Goal: Communication & Community: Answer question/provide support

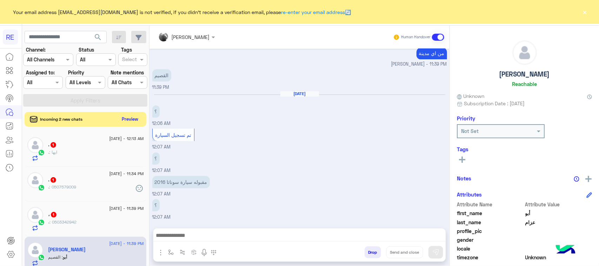
click at [146, 125] on div "Incoming 2 new chats Preview" at bounding box center [86, 119] width 122 height 15
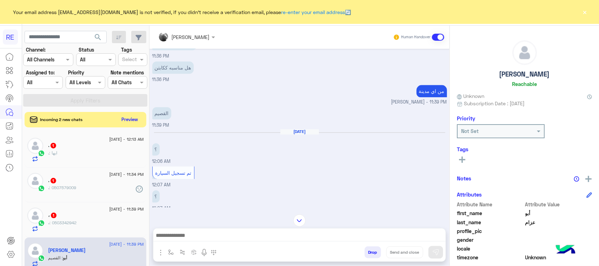
click at [0, 223] on div at bounding box center [11, 158] width 22 height 217
click at [141, 119] on button "Preview" at bounding box center [130, 118] width 22 height 9
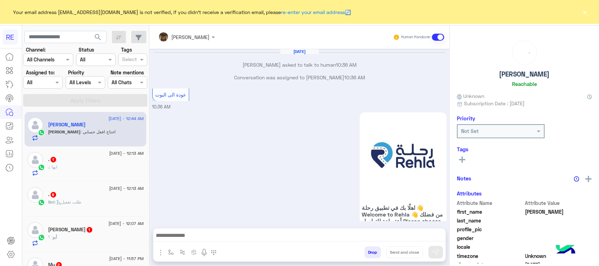
scroll to position [820, 0]
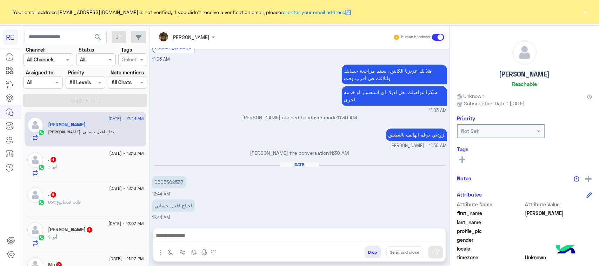
click at [218, 230] on div at bounding box center [299, 238] width 292 height 18
click at [92, 237] on div "أبو : ؟" at bounding box center [95, 240] width 95 height 12
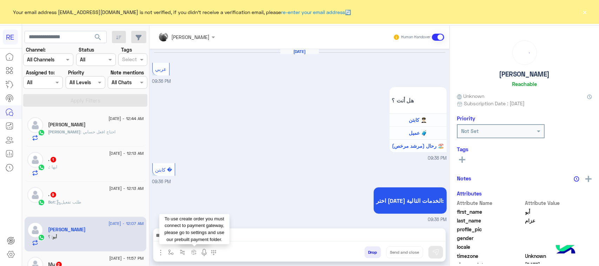
scroll to position [687, 0]
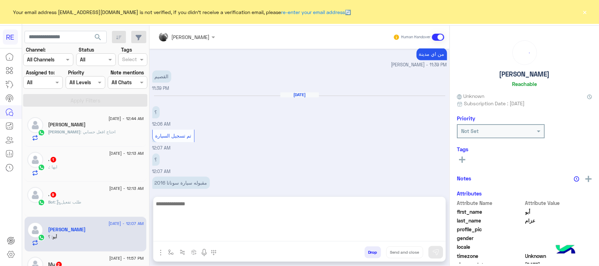
click at [222, 236] on textarea at bounding box center [299, 220] width 292 height 42
paste textarea "**********"
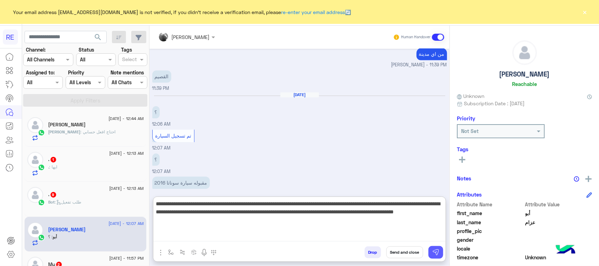
type textarea "**********"
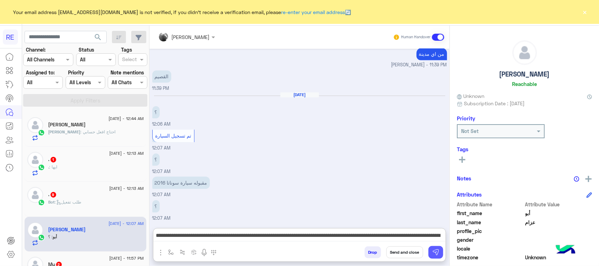
click at [443, 248] on button at bounding box center [436, 252] width 15 height 13
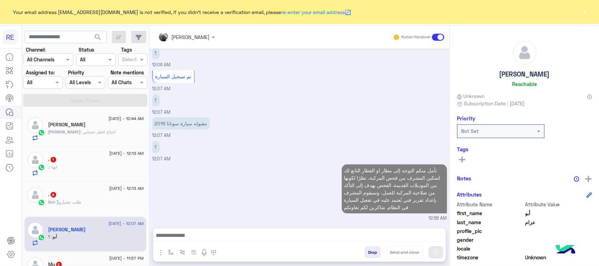
scroll to position [44, 0]
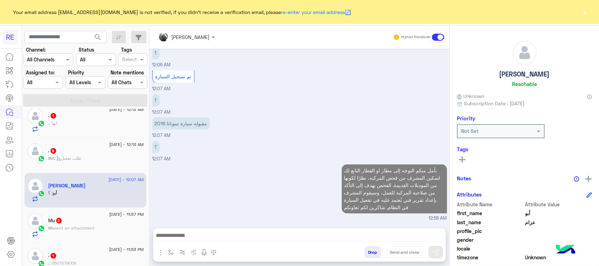
click at [91, 231] on span "sent an attachment" at bounding box center [75, 227] width 40 height 5
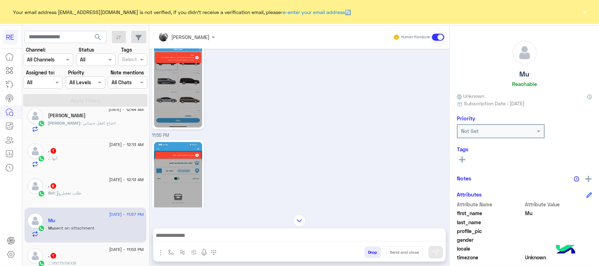
scroll to position [492, 0]
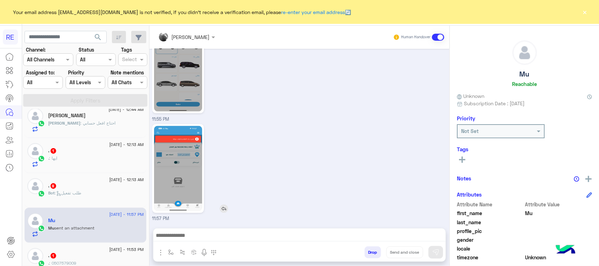
click at [202, 162] on img at bounding box center [178, 168] width 48 height 85
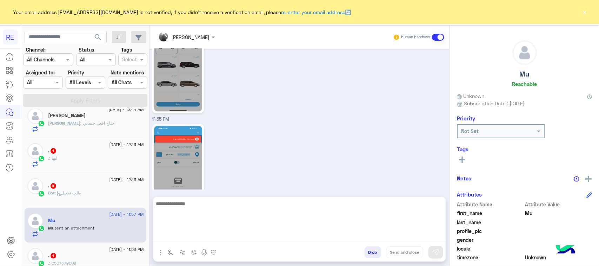
click at [310, 238] on textarea at bounding box center [299, 220] width 292 height 42
paste textarea "**********"
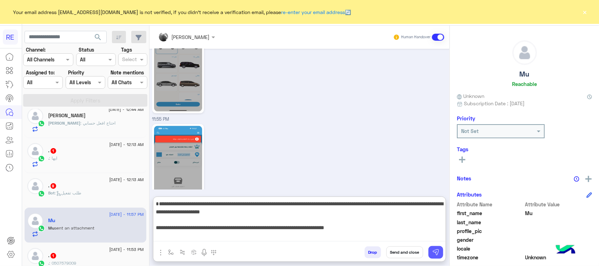
type textarea "**********"
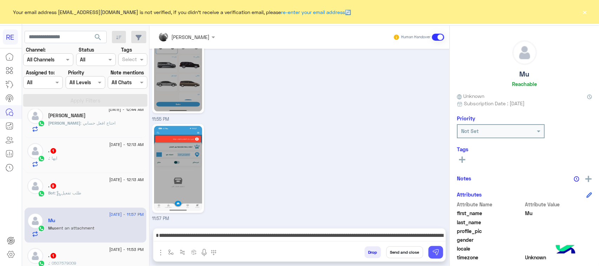
click at [440, 255] on img at bounding box center [436, 252] width 7 height 7
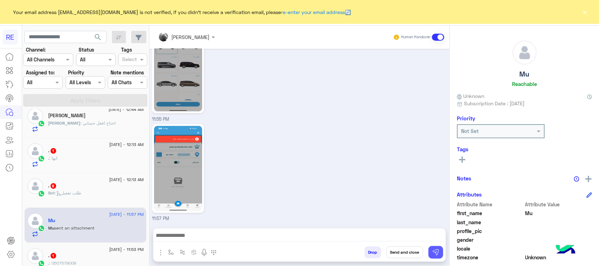
scroll to position [572, 0]
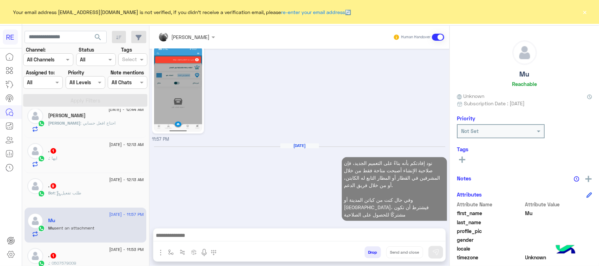
click at [62, 160] on div ". : ايها" at bounding box center [95, 161] width 95 height 12
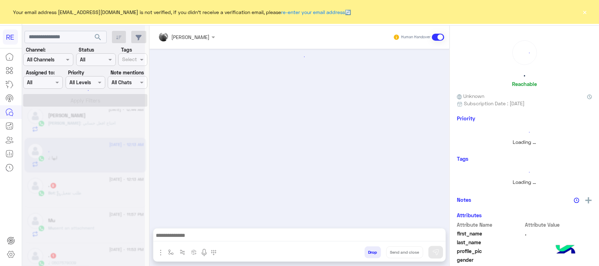
scroll to position [580, 0]
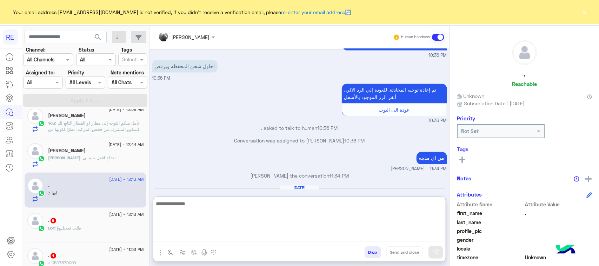
click at [267, 232] on textarea at bounding box center [299, 220] width 292 height 42
type textarea "**********"
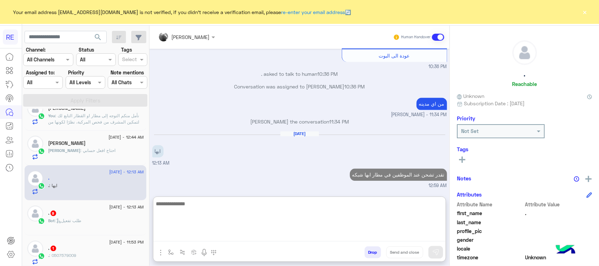
scroll to position [132, 0]
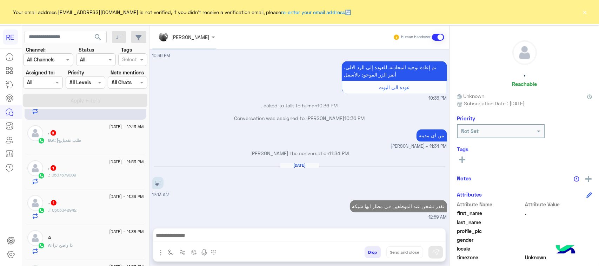
click at [90, 146] on div "Bot : طلب تفعيل" at bounding box center [95, 143] width 95 height 12
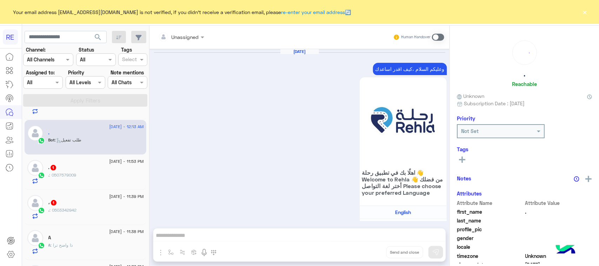
scroll to position [1014, 0]
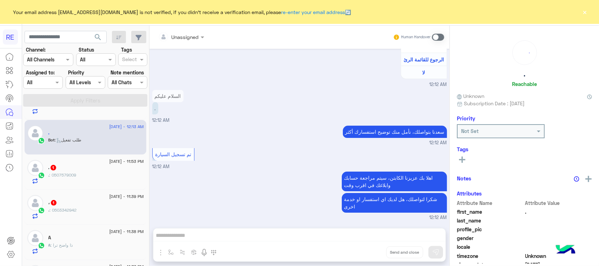
click at [97, 170] on div ". 1" at bounding box center [95, 168] width 95 height 7
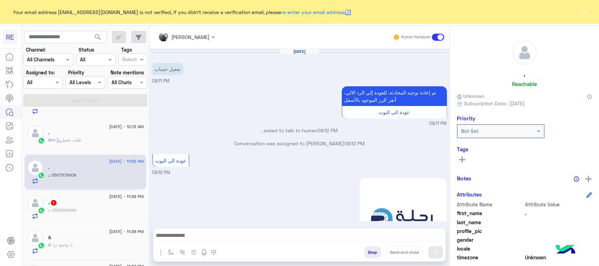
scroll to position [820, 0]
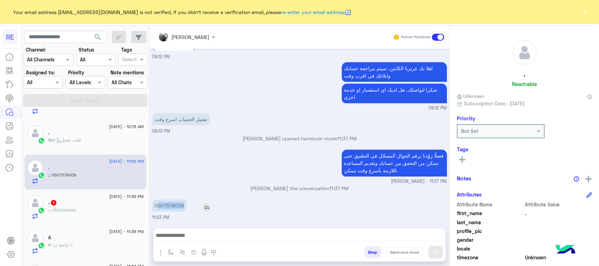
drag, startPoint x: 175, startPoint y: 204, endPoint x: 204, endPoint y: 207, distance: 29.3
click at [187, 207] on p "0507579009" at bounding box center [169, 205] width 34 height 12
copy p "507579009"
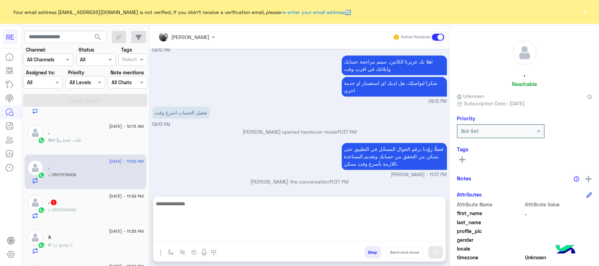
click at [201, 233] on textarea at bounding box center [299, 220] width 292 height 42
paste textarea "**********"
type textarea "**********"
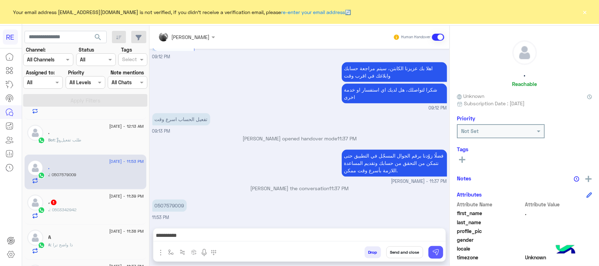
click at [443, 246] on button at bounding box center [436, 252] width 15 height 13
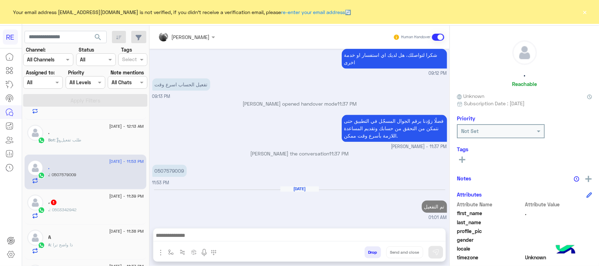
click at [114, 217] on div "، : 0503342942" at bounding box center [95, 213] width 95 height 12
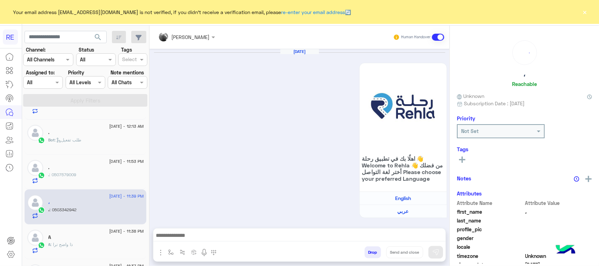
scroll to position [886, 0]
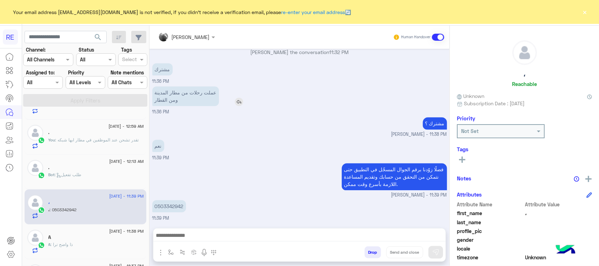
click at [199, 93] on p "عملت رحلات من مطار المدينة ومن القطار" at bounding box center [185, 96] width 67 height 20
click at [191, 98] on p "عملت رحلات من مطار المدينة ومن القطار" at bounding box center [185, 96] width 67 height 20
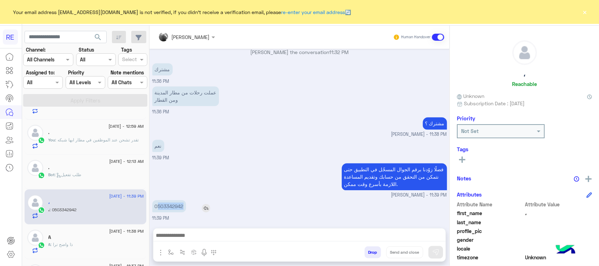
drag, startPoint x: 174, startPoint y: 208, endPoint x: 198, endPoint y: 204, distance: 24.2
click at [206, 205] on div "0503342942" at bounding box center [189, 206] width 74 height 12
copy p "503342942"
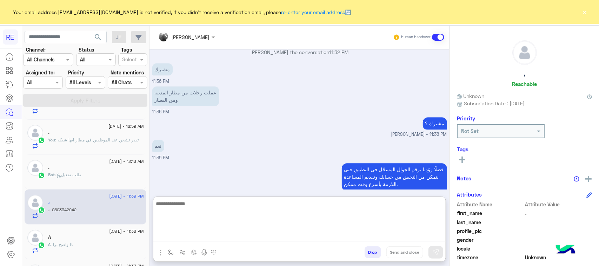
click at [218, 236] on textarea at bounding box center [299, 220] width 292 height 42
paste textarea "**********"
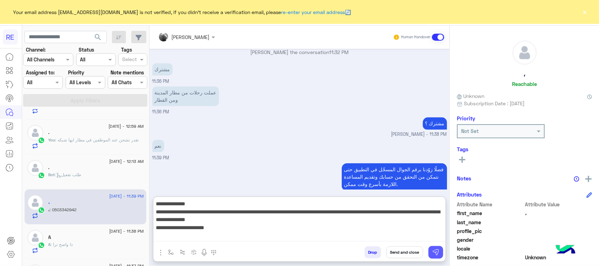
type textarea "**********"
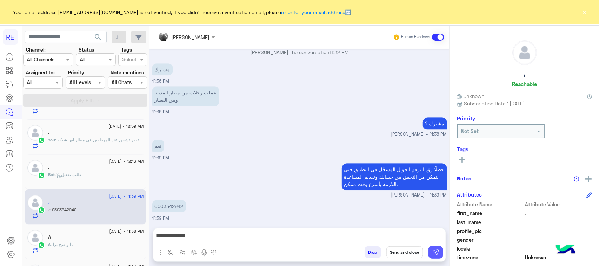
click at [440, 251] on img at bounding box center [436, 252] width 7 height 7
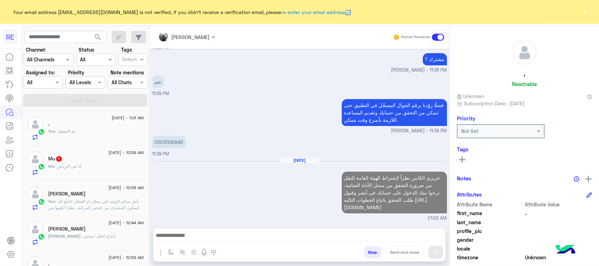
scroll to position [0, 0]
click at [119, 162] on div "Mu 1" at bounding box center [95, 160] width 95 height 7
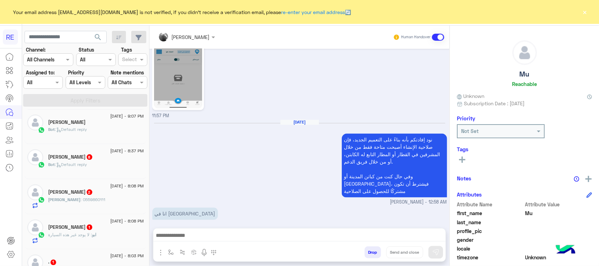
scroll to position [483, 0]
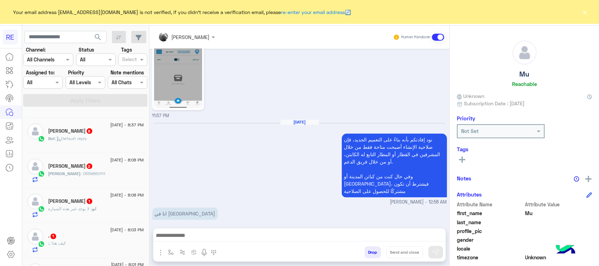
click at [113, 152] on div "[DATE] - 8:37 PM Naif Naif 8 Bot : Default reply" at bounding box center [86, 135] width 122 height 35
click at [100, 128] on div "[DATE] - 8:37 PM" at bounding box center [95, 126] width 95 height 5
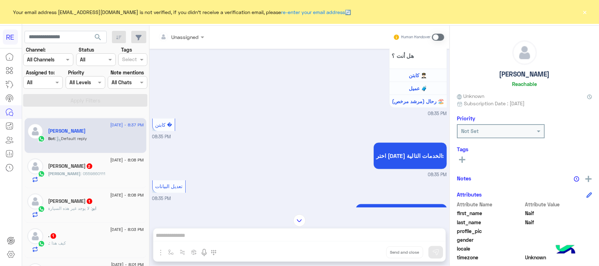
scroll to position [528, 0]
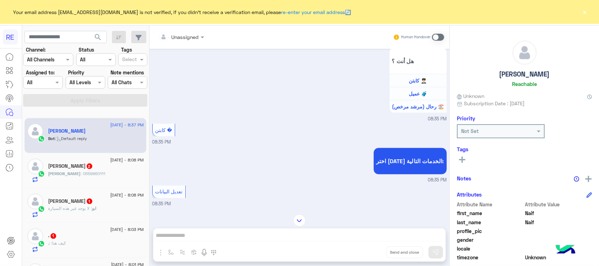
click at [218, 238] on div "Unassigned Human Handover [DATE] اخرى 01:56 AM مرحباً بك Naif، نأسف لمروركم بهذ…" at bounding box center [300, 147] width 300 height 243
click at [109, 183] on div "[PERSON_NAME] : 0559860111" at bounding box center [95, 177] width 95 height 12
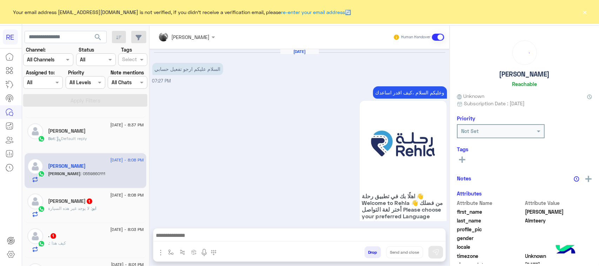
scroll to position [160, 0]
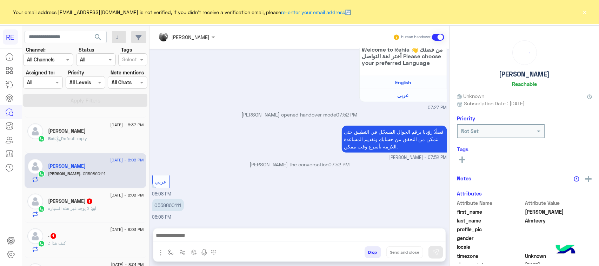
click at [110, 210] on div "ابو : لا يوجد غير هذه السيارة" at bounding box center [95, 211] width 95 height 12
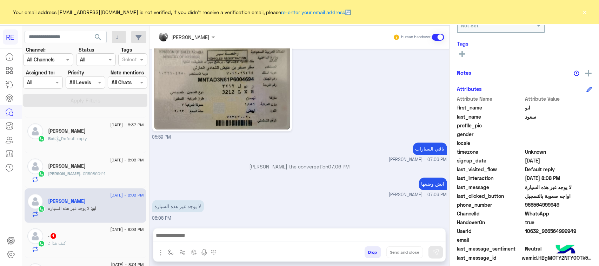
scroll to position [111, 0]
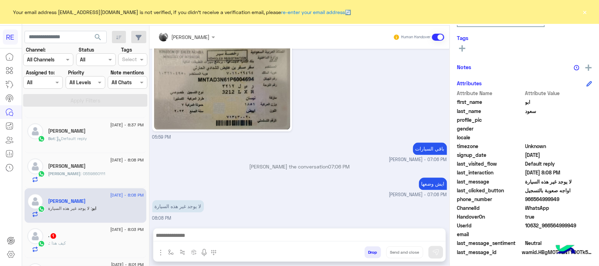
drag, startPoint x: 566, startPoint y: 226, endPoint x: 598, endPoint y: 225, distance: 32.0
click at [593, 225] on span "10632_966564999949" at bounding box center [559, 225] width 67 height 7
click at [589, 225] on span "10632_966564999949" at bounding box center [559, 225] width 67 height 7
drag, startPoint x: 569, startPoint y: 225, endPoint x: 595, endPoint y: 226, distance: 26.7
click at [593, 226] on span "10632_966564999949" at bounding box center [559, 225] width 67 height 7
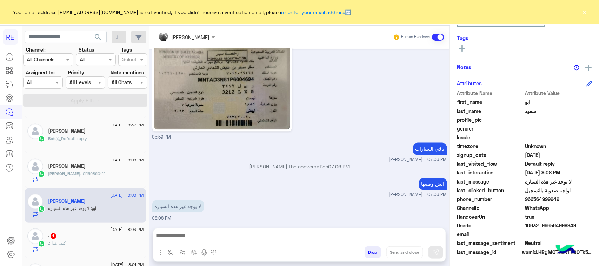
copy span "564999949"
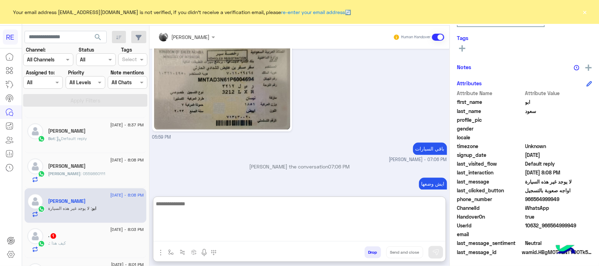
click at [264, 239] on textarea at bounding box center [299, 220] width 292 height 42
type textarea "**********"
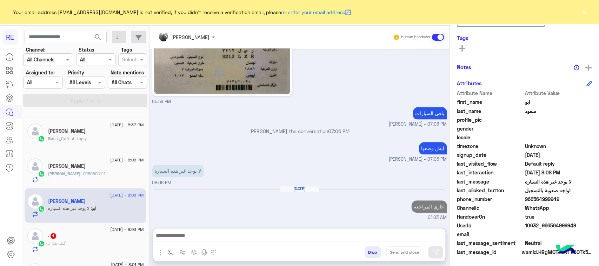
click at [128, 243] on div ". : كيف هذا" at bounding box center [95, 246] width 95 height 12
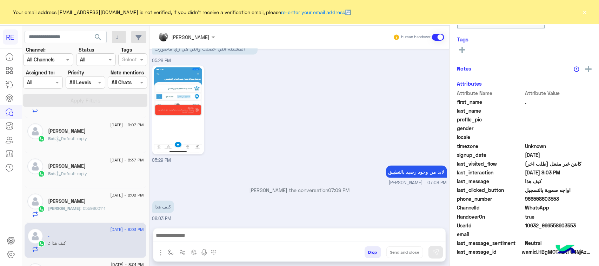
scroll to position [111, 0]
click at [269, 230] on div at bounding box center [299, 238] width 292 height 18
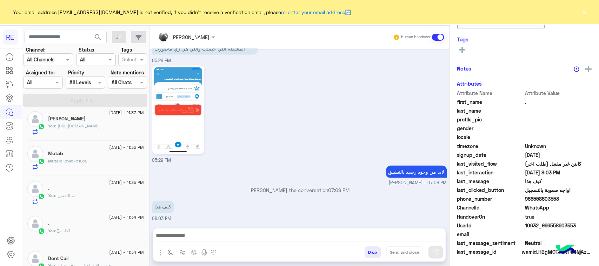
scroll to position [355, 0]
click at [114, 165] on div "You : تم التفعيل" at bounding box center [95, 165] width 95 height 12
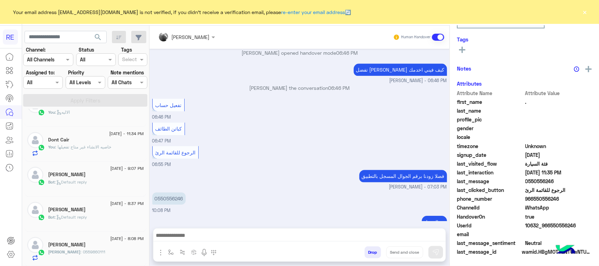
scroll to position [442, 0]
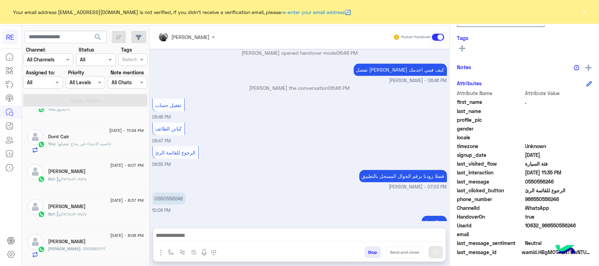
click at [86, 140] on div "Dont Cair" at bounding box center [95, 137] width 95 height 7
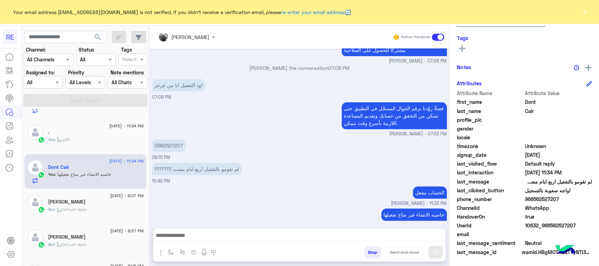
scroll to position [398, 0]
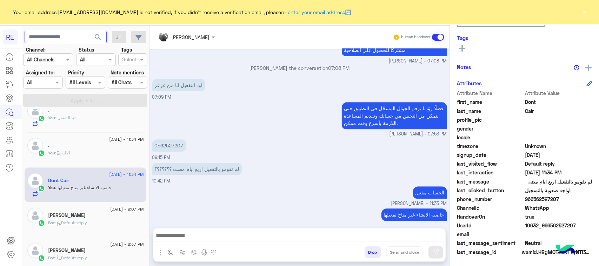
click at [63, 40] on input "text" at bounding box center [66, 37] width 82 height 13
paste input "*********"
type input "*********"
click at [102, 39] on span "search" at bounding box center [98, 37] width 8 height 8
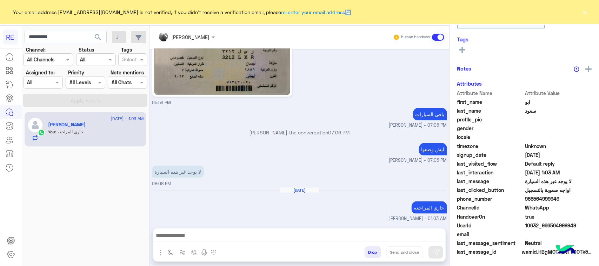
scroll to position [111, 0]
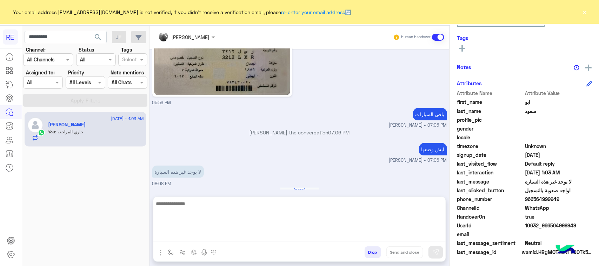
click at [248, 236] on textarea at bounding box center [299, 220] width 292 height 42
type textarea "**********"
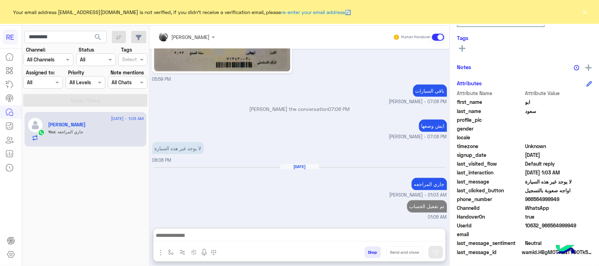
drag, startPoint x: 42, startPoint y: 27, endPoint x: 48, endPoint y: 38, distance: 12.7
click at [47, 37] on app-inbox-users-filters "********* search Channel: Channel All Channels Status Channel All Tags Select A…" at bounding box center [85, 68] width 127 height 84
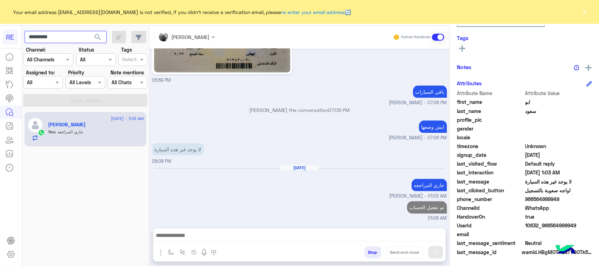
click at [49, 39] on input "*********" at bounding box center [66, 37] width 82 height 13
click at [98, 36] on span "search" at bounding box center [98, 37] width 8 height 8
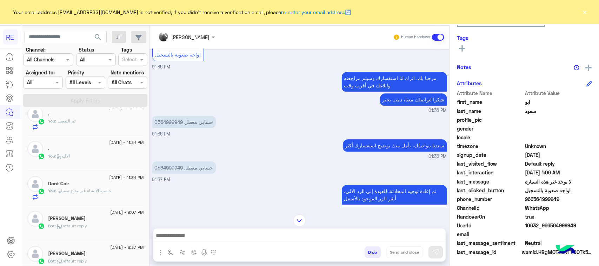
scroll to position [527, 0]
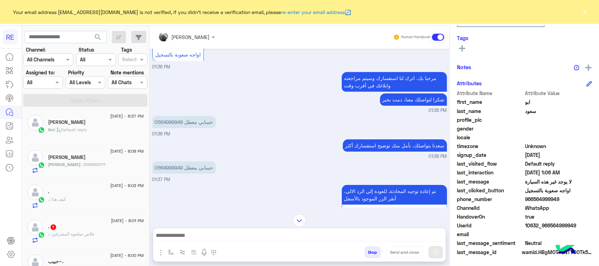
click at [93, 233] on p ". : خلاص صلحوه المشرفين" at bounding box center [71, 234] width 46 height 6
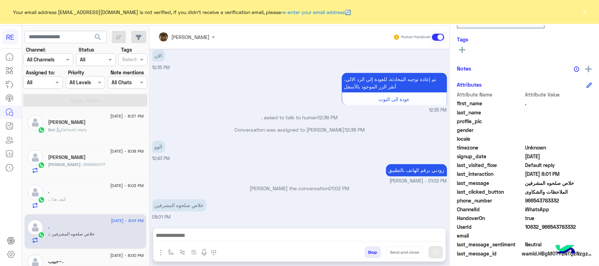
scroll to position [111, 0]
click at [206, 209] on p "خلاص صلحوه المشرفين" at bounding box center [179, 205] width 54 height 12
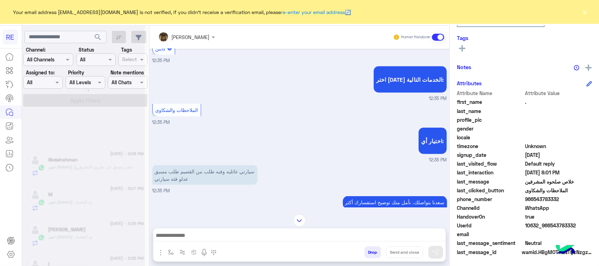
scroll to position [4, 0]
